Goal: Navigation & Orientation: Find specific page/section

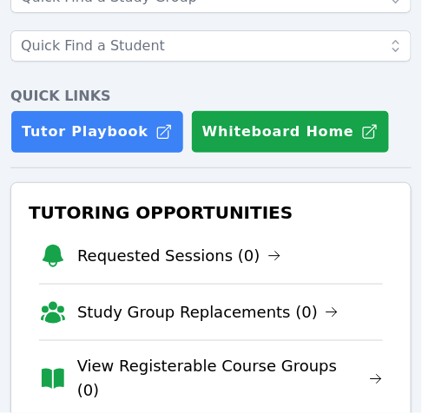
scroll to position [294, 0]
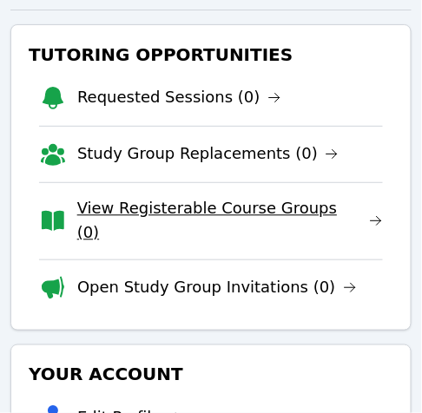
click at [188, 207] on link "View Registerable Course Groups (0)" at bounding box center [230, 221] width 306 height 49
